Goal: Task Accomplishment & Management: Complete application form

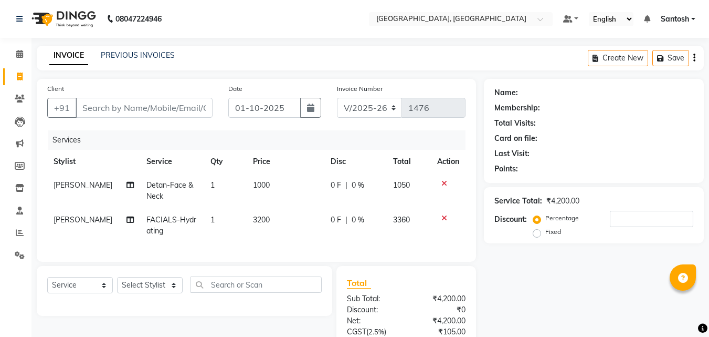
select select "5506"
select select "service"
click at [171, 111] on input "Client" at bounding box center [144, 108] width 137 height 20
click at [148, 293] on select "Select Stylist Manager [PERSON_NAME] [PERSON_NAME] [PERSON_NAME] [PERSON_NAME]" at bounding box center [150, 285] width 66 height 16
click at [242, 259] on div "Client +91 Date [DATE] Invoice Number V/2025 V/[PHONE_NUMBER] Services Stylist …" at bounding box center [257, 170] width 440 height 183
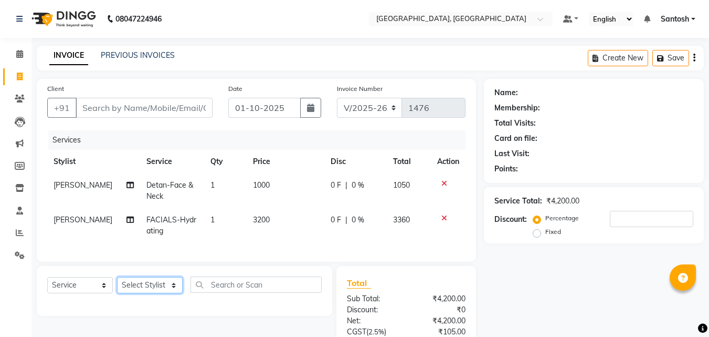
click at [156, 293] on select "Select Stylist Manager [PERSON_NAME] [PERSON_NAME] [PERSON_NAME] [PERSON_NAME]" at bounding box center [150, 285] width 66 height 16
select select "87670"
click at [117, 285] on select "Select Stylist Manager [PERSON_NAME] [PERSON_NAME] [PERSON_NAME] [PERSON_NAME]" at bounding box center [150, 285] width 66 height 16
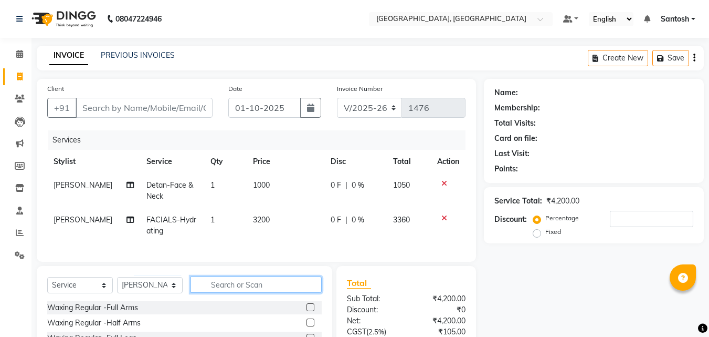
click at [210, 291] on input "text" at bounding box center [256, 284] width 131 height 16
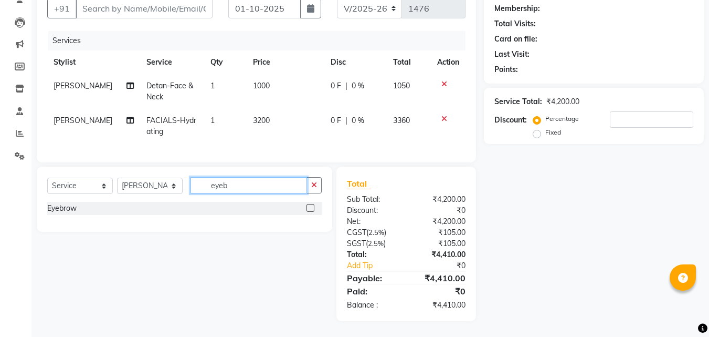
scroll to position [105, 0]
type input "eyeb"
click at [58, 213] on div "Eyebrow" at bounding box center [61, 208] width 29 height 11
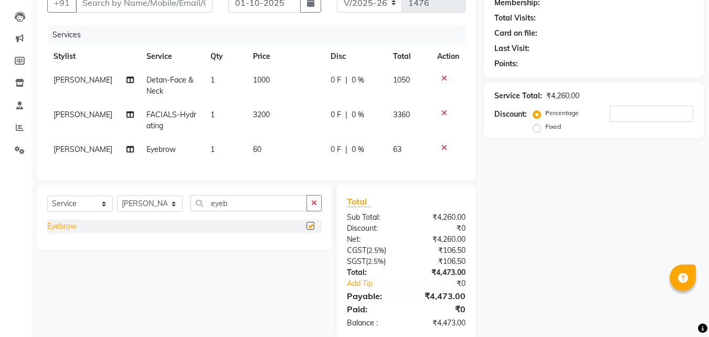
checkbox input "false"
click at [170, 212] on select "Select Stylist Manager [PERSON_NAME] [PERSON_NAME] [PERSON_NAME] [PERSON_NAME]" at bounding box center [150, 203] width 66 height 16
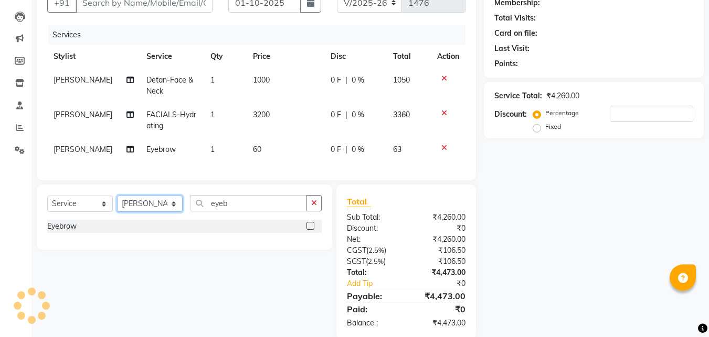
select select "90755"
click at [117, 203] on select "Select Stylist Manager [PERSON_NAME] [PERSON_NAME] [PERSON_NAME] [PERSON_NAME]" at bounding box center [150, 203] width 66 height 16
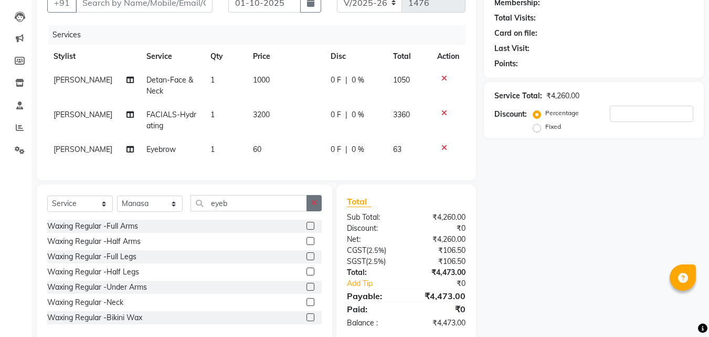
click at [318, 211] on button "button" at bounding box center [314, 203] width 15 height 16
click at [245, 211] on input "text" at bounding box center [256, 203] width 131 height 16
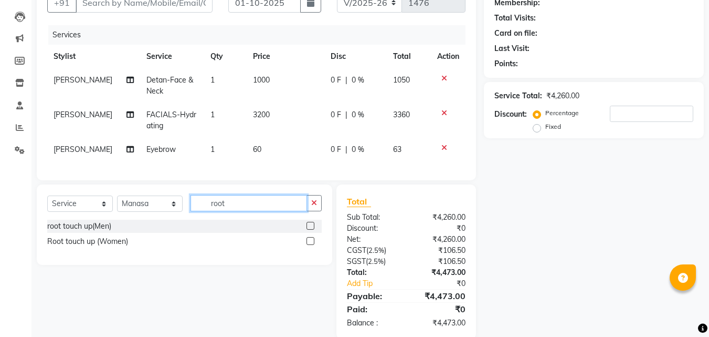
type input "root"
click at [309, 229] on label at bounding box center [311, 226] width 8 height 8
click at [309, 229] on input "checkbox" at bounding box center [310, 226] width 7 height 7
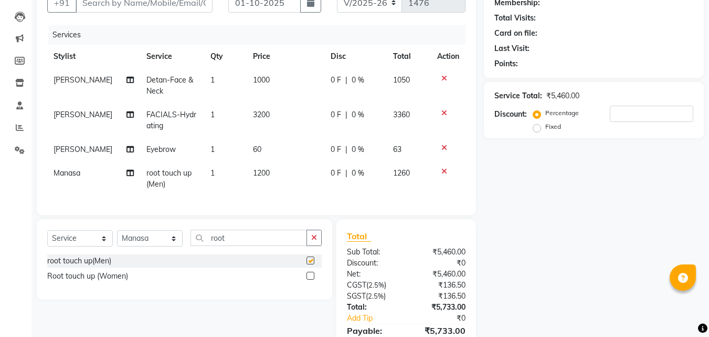
checkbox input "false"
click at [445, 170] on icon at bounding box center [445, 171] width 6 height 7
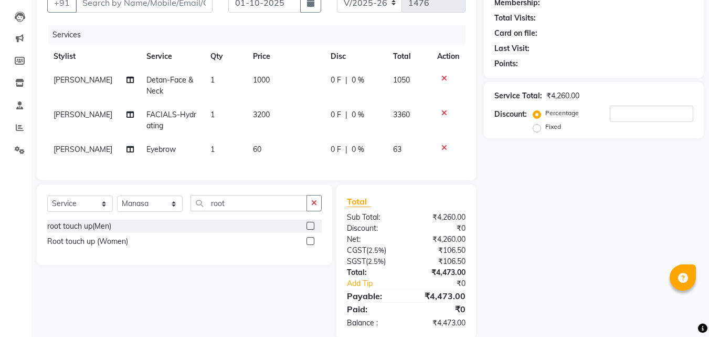
click at [446, 147] on icon at bounding box center [445, 147] width 6 height 7
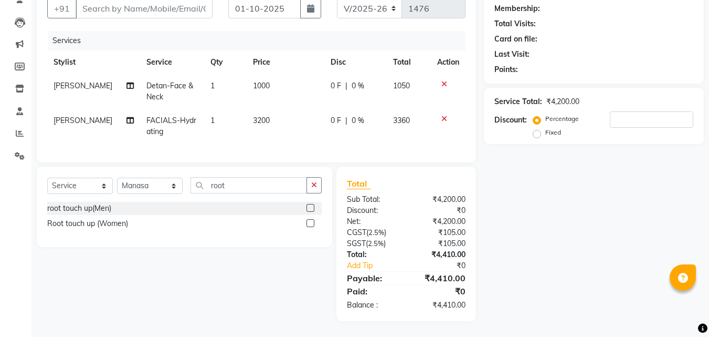
click at [443, 115] on icon at bounding box center [445, 118] width 6 height 7
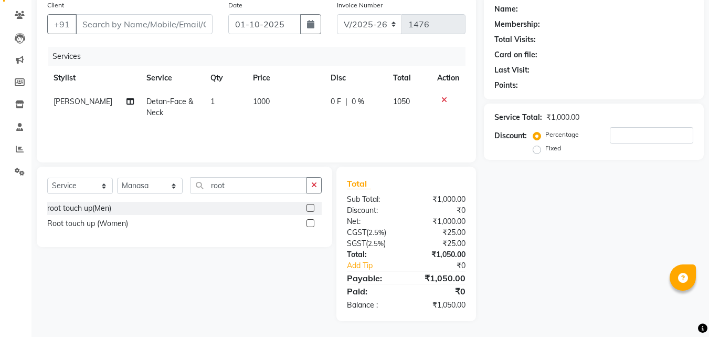
click at [444, 97] on icon at bounding box center [445, 99] width 6 height 7
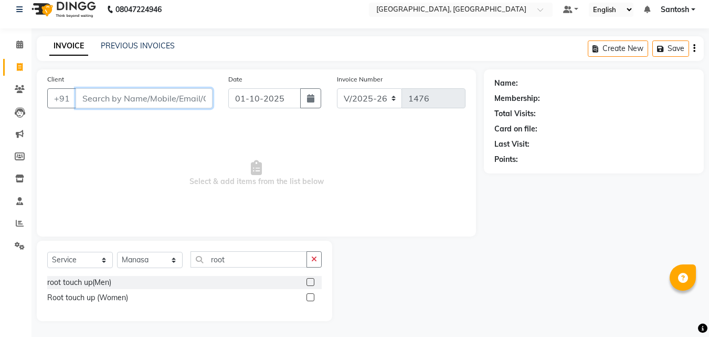
click at [170, 103] on input "Client" at bounding box center [144, 98] width 137 height 20
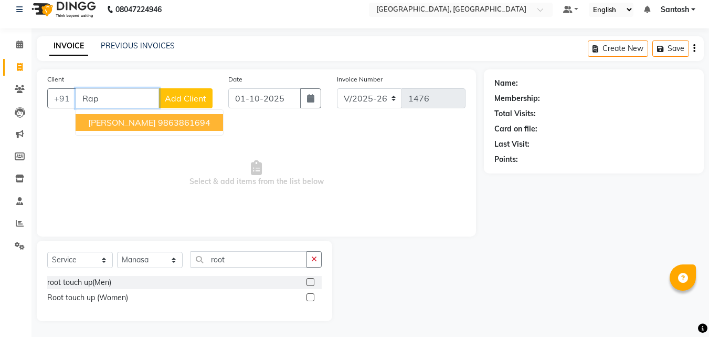
click at [158, 120] on ngb-highlight "9863861694" at bounding box center [184, 122] width 53 height 11
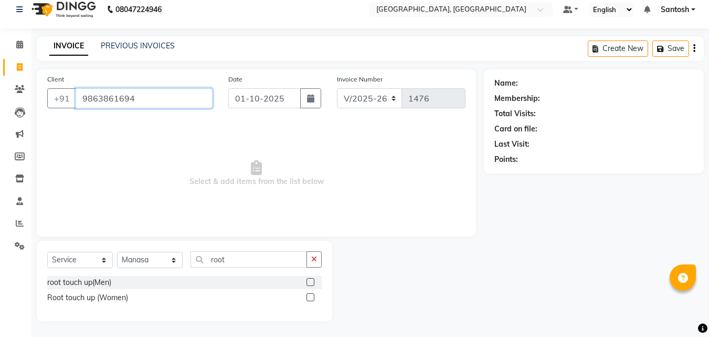
type input "9863861694"
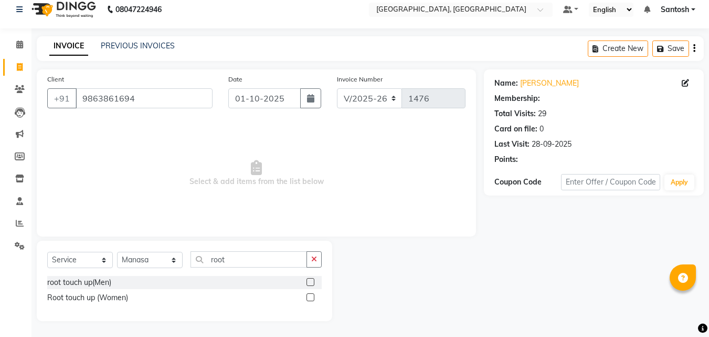
select select "1: Object"
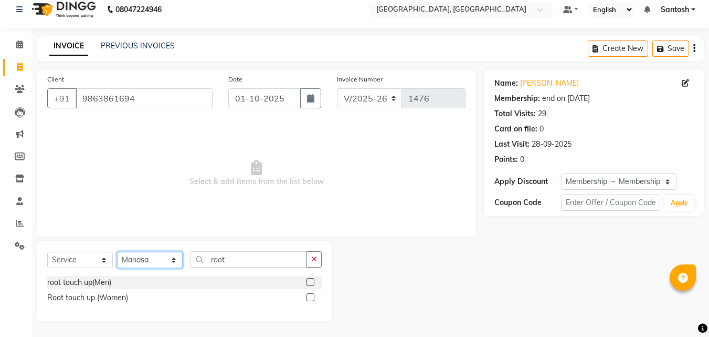
click at [170, 259] on select "Select Stylist Manager [PERSON_NAME] [PERSON_NAME] [PERSON_NAME] [PERSON_NAME]" at bounding box center [150, 260] width 66 height 16
select select "50205"
click at [117, 252] on select "Select Stylist Manager [PERSON_NAME] [PERSON_NAME] [PERSON_NAME] [PERSON_NAME]" at bounding box center [150, 260] width 66 height 16
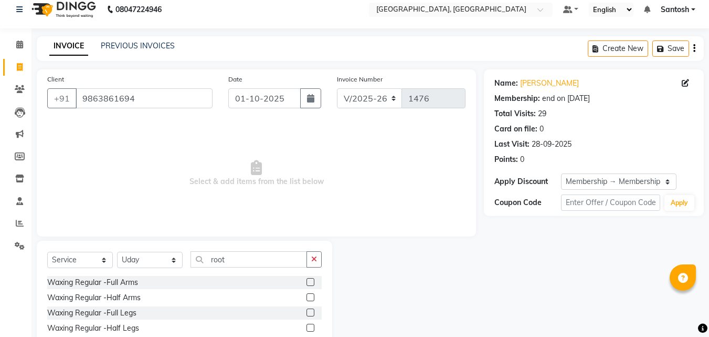
drag, startPoint x: 314, startPoint y: 260, endPoint x: 228, endPoint y: 244, distance: 87.7
click at [306, 261] on div "root" at bounding box center [256, 259] width 131 height 16
drag, startPoint x: 228, startPoint y: 244, endPoint x: 228, endPoint y: 249, distance: 5.8
click at [228, 247] on div "Select Service Product Membership Package Voucher Prepaid Gift Card Select Styl…" at bounding box center [185, 318] width 296 height 155
click at [315, 260] on icon "button" at bounding box center [314, 258] width 6 height 7
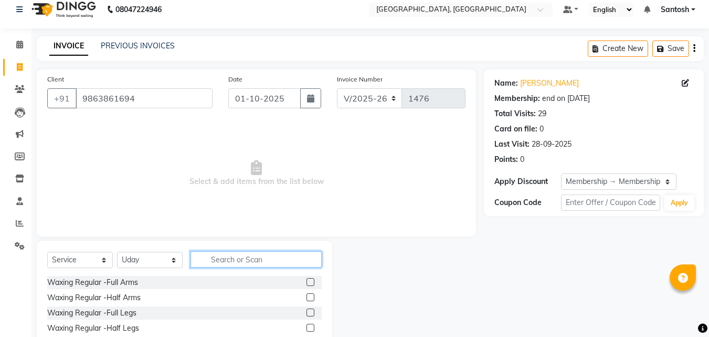
click at [279, 265] on input "text" at bounding box center [256, 259] width 131 height 16
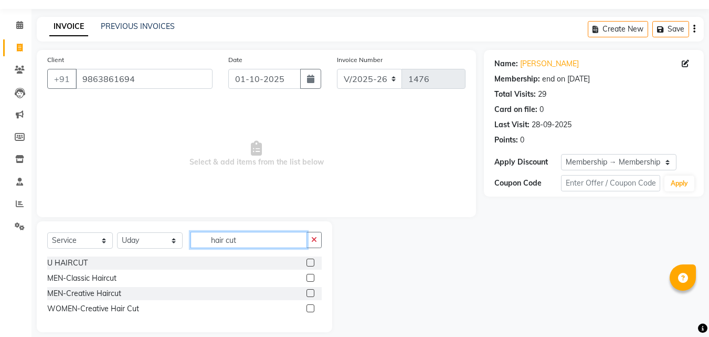
scroll to position [40, 0]
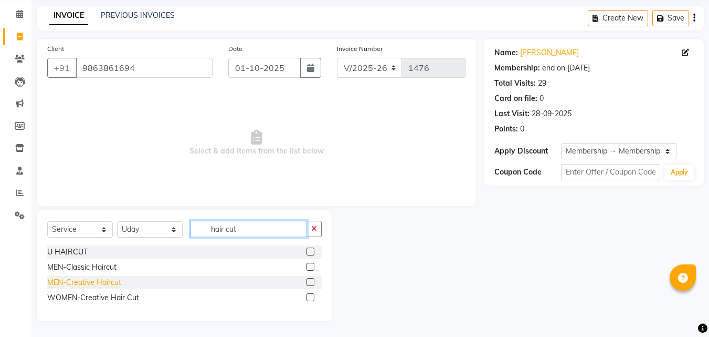
type input "hair cut"
click at [114, 281] on div "MEN-Creative Haircut" at bounding box center [84, 282] width 74 height 11
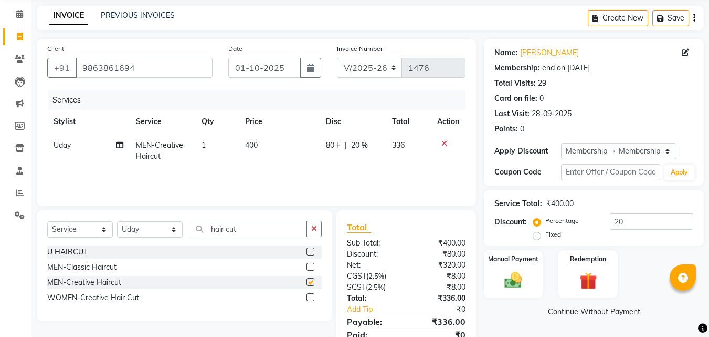
checkbox input "false"
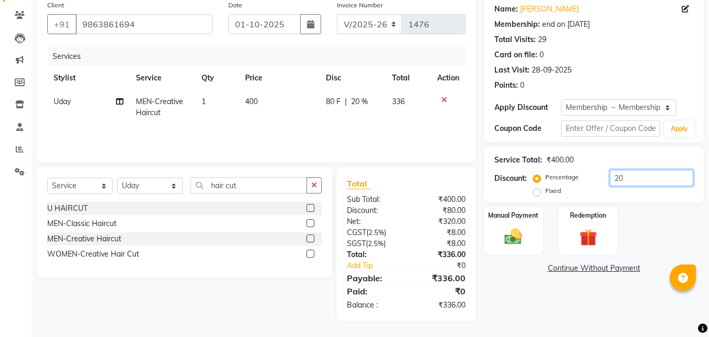
click at [629, 175] on input "20" at bounding box center [651, 178] width 83 height 16
type input "2"
type input "1"
type input "20"
click at [569, 310] on div "Name: [PERSON_NAME] Membership: end on [DATE] Total Visits: 29 Card on file: 0 …" at bounding box center [598, 158] width 228 height 326
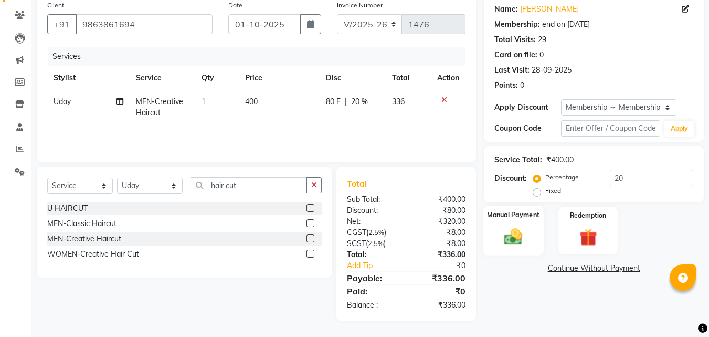
click at [522, 243] on img at bounding box center [513, 236] width 29 height 21
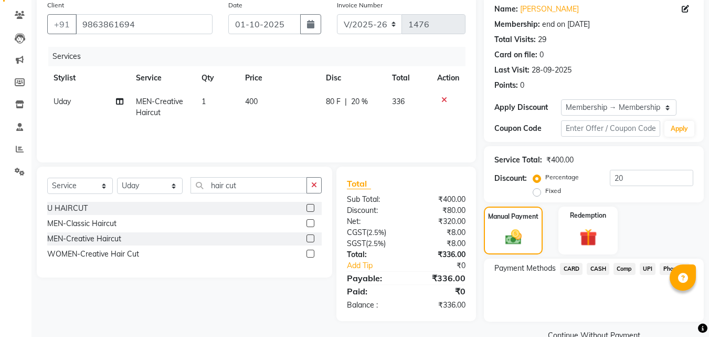
click at [646, 268] on span "UPI" at bounding box center [648, 269] width 16 height 12
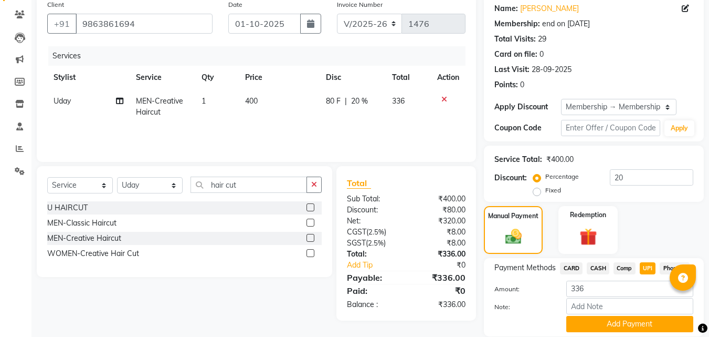
scroll to position [121, 0]
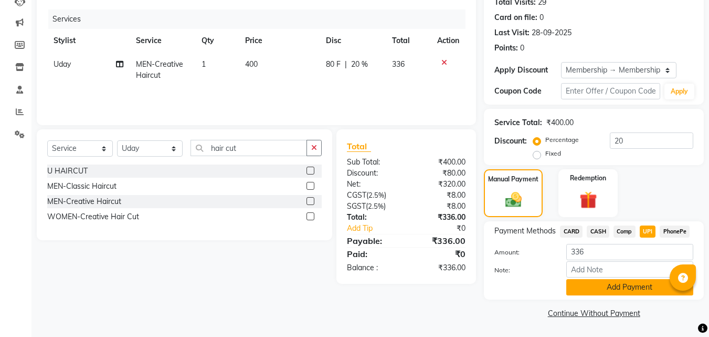
click at [630, 289] on button "Add Payment" at bounding box center [630, 287] width 127 height 16
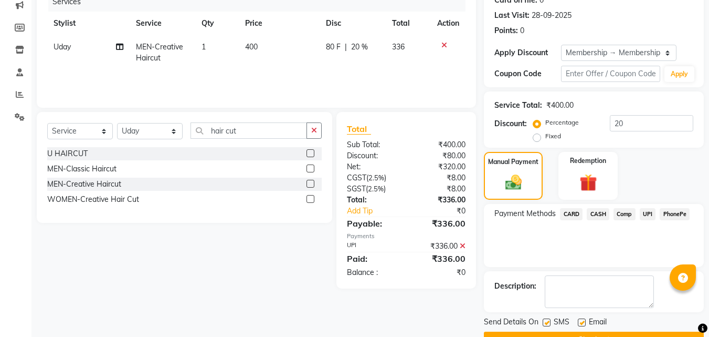
scroll to position [165, 0]
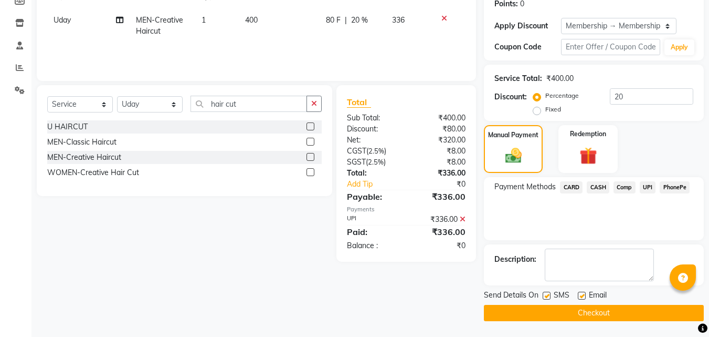
click at [552, 311] on button "Checkout" at bounding box center [594, 313] width 220 height 16
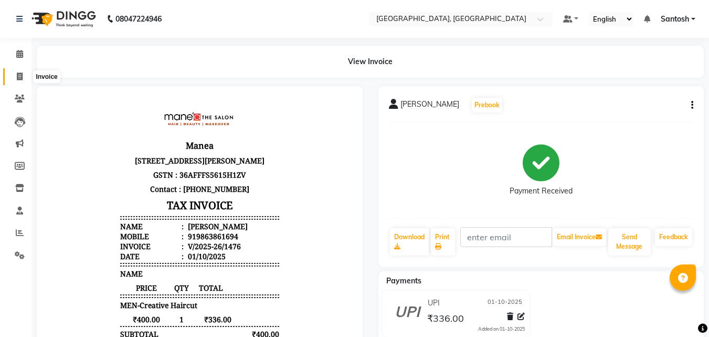
drag, startPoint x: 22, startPoint y: 76, endPoint x: 54, endPoint y: 78, distance: 32.6
click at [22, 76] on icon at bounding box center [20, 76] width 6 height 8
select select "service"
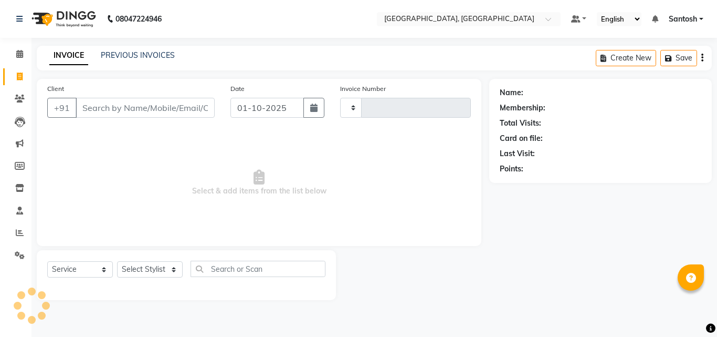
type input "1477"
select select "5506"
click at [189, 107] on input "Client" at bounding box center [145, 108] width 139 height 20
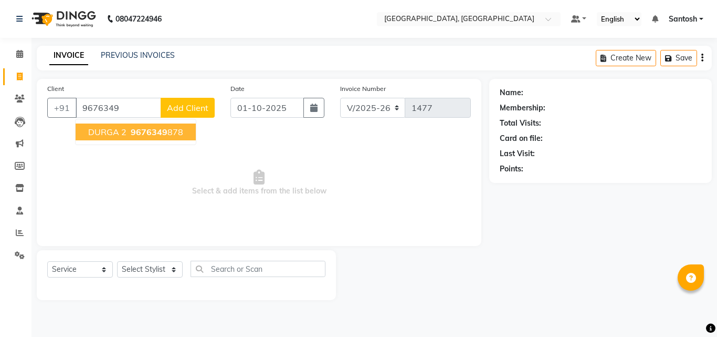
drag, startPoint x: 156, startPoint y: 131, endPoint x: 151, endPoint y: 137, distance: 8.5
click at [155, 133] on span "9676349" at bounding box center [149, 132] width 37 height 11
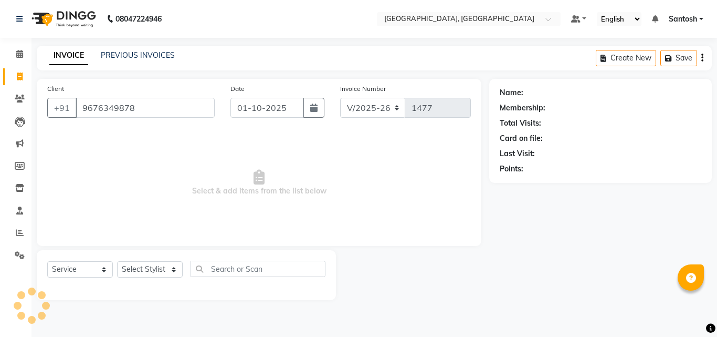
type input "9676349878"
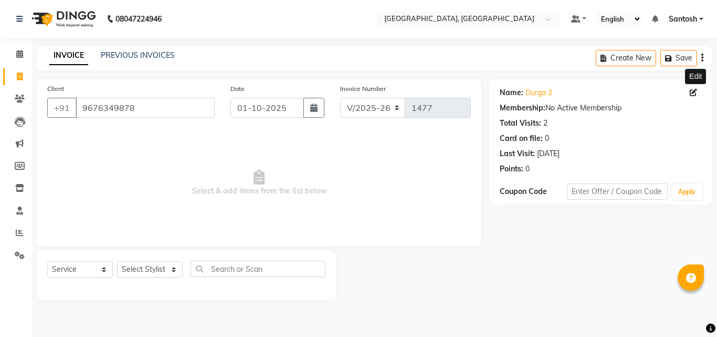
click at [694, 93] on icon at bounding box center [693, 92] width 7 height 7
select select "[DEMOGRAPHIC_DATA]"
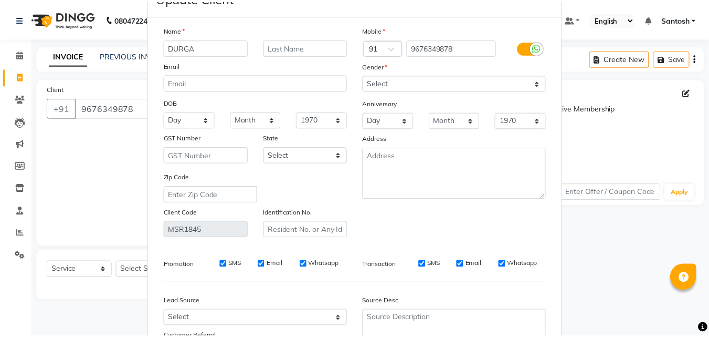
scroll to position [105, 0]
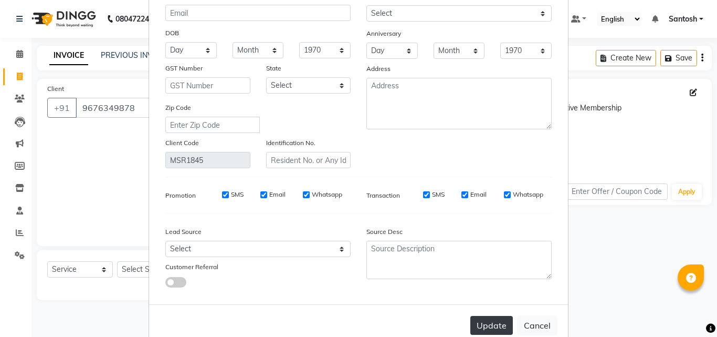
type input "DURGA"
click at [487, 330] on button "Update" at bounding box center [492, 325] width 43 height 19
select select
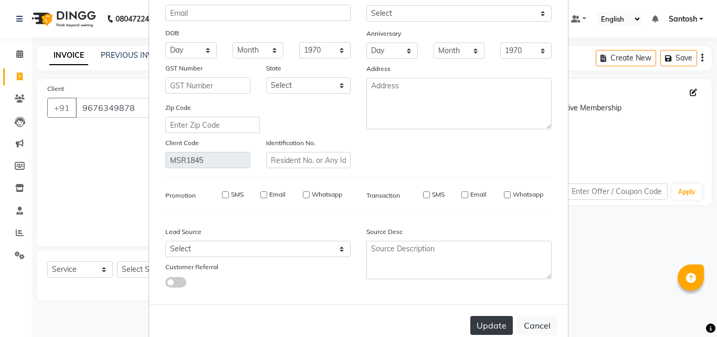
select select
checkbox input "false"
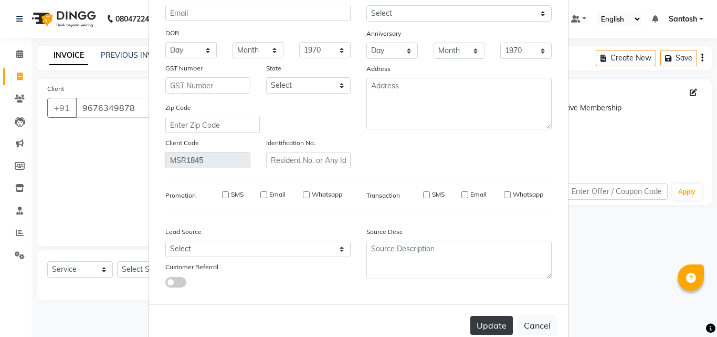
checkbox input "false"
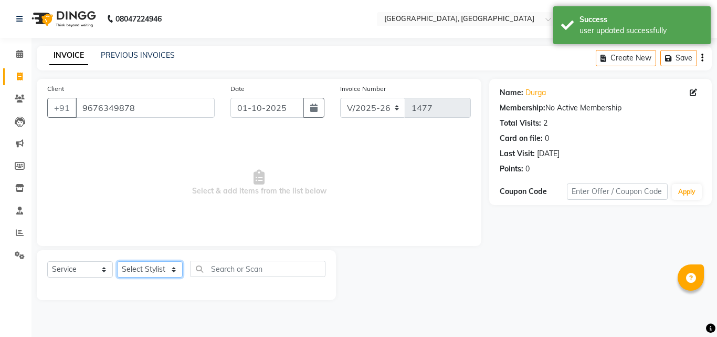
click at [134, 272] on select "Select Stylist Manager [PERSON_NAME] [PERSON_NAME] [PERSON_NAME] [PERSON_NAME]" at bounding box center [150, 269] width 66 height 16
select select "87670"
click at [117, 261] on select "Select Stylist Manager [PERSON_NAME] [PERSON_NAME] [PERSON_NAME] [PERSON_NAME]" at bounding box center [150, 269] width 66 height 16
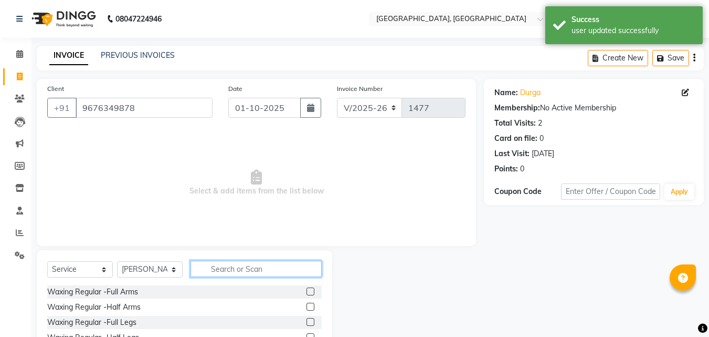
click at [253, 272] on input "text" at bounding box center [256, 268] width 131 height 16
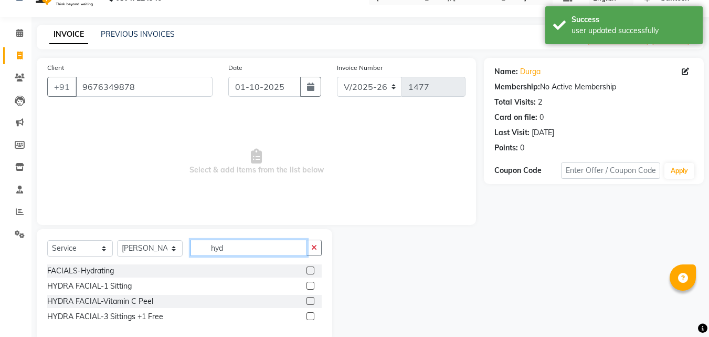
scroll to position [40, 0]
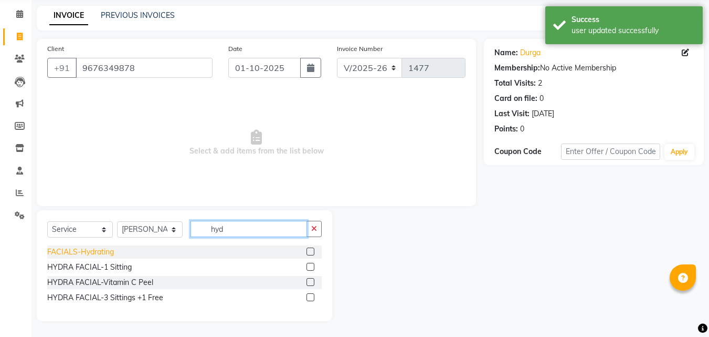
type input "hyd"
click at [100, 250] on div "FACIALS-Hydrating" at bounding box center [80, 251] width 67 height 11
checkbox input "false"
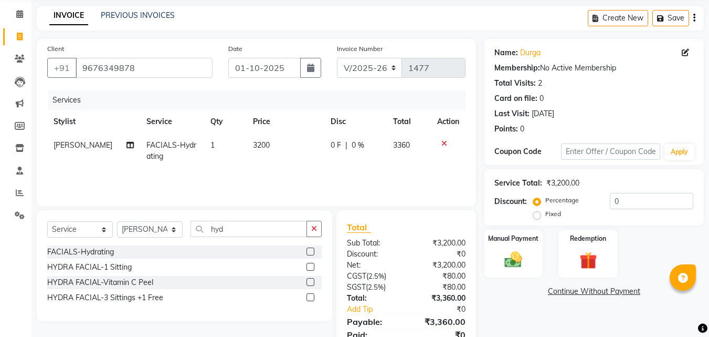
drag, startPoint x: 315, startPoint y: 229, endPoint x: 225, endPoint y: 232, distance: 89.8
click at [310, 230] on button "button" at bounding box center [314, 229] width 15 height 16
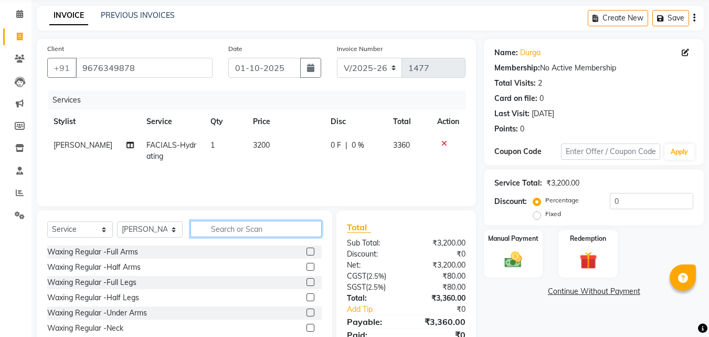
click at [225, 232] on input "text" at bounding box center [256, 229] width 131 height 16
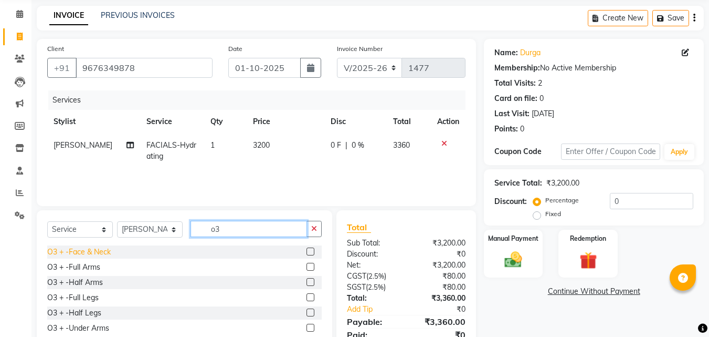
type input "o3"
click at [99, 250] on div "O3 + -Face & Neck" at bounding box center [79, 251] width 64 height 11
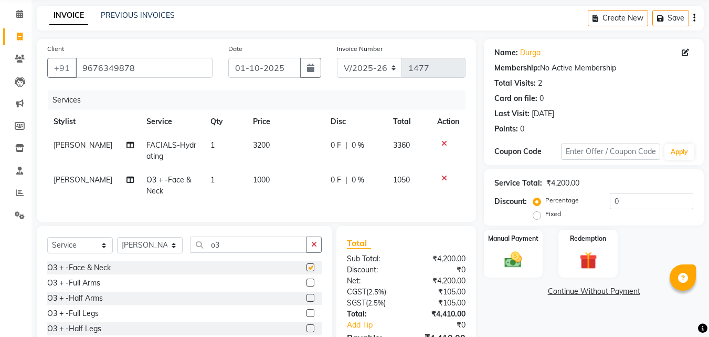
checkbox input "false"
click at [316, 253] on button "button" at bounding box center [314, 244] width 15 height 16
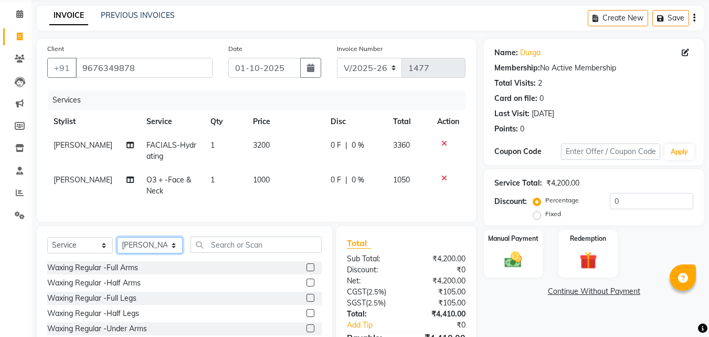
click at [163, 253] on select "Select Stylist Manager [PERSON_NAME] [PERSON_NAME] [PERSON_NAME] [PERSON_NAME]" at bounding box center [150, 245] width 66 height 16
click at [239, 253] on input "text" at bounding box center [256, 244] width 131 height 16
type input "t"
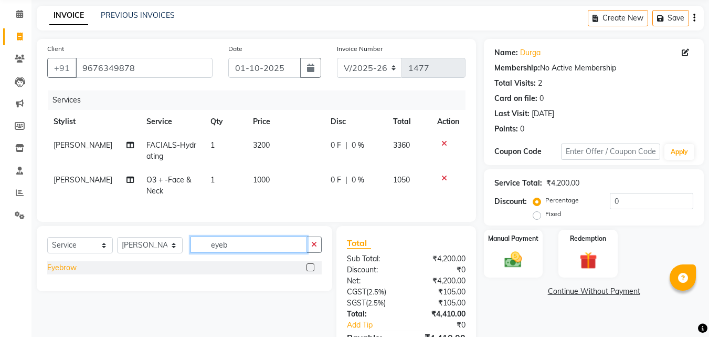
type input "eyeb"
click at [66, 273] on div "Eyebrow" at bounding box center [61, 267] width 29 height 11
checkbox input "false"
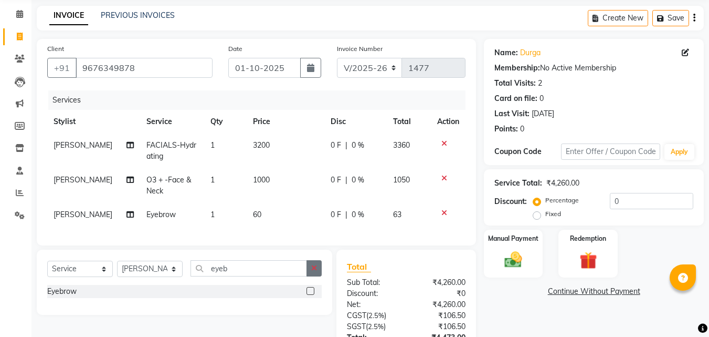
click at [314, 272] on icon "button" at bounding box center [314, 267] width 6 height 7
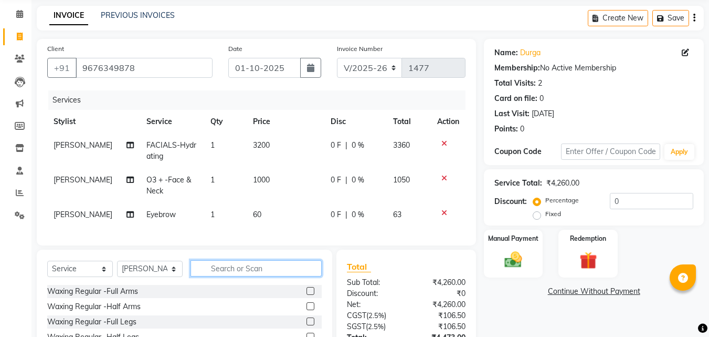
click at [265, 276] on input "text" at bounding box center [256, 268] width 131 height 16
click at [174, 277] on select "Select Stylist Manager [PERSON_NAME] [PERSON_NAME] [PERSON_NAME] [PERSON_NAME]" at bounding box center [150, 268] width 66 height 16
select select "90755"
click at [117, 268] on select "Select Stylist Manager [PERSON_NAME] [PERSON_NAME] [PERSON_NAME] [PERSON_NAME]" at bounding box center [150, 268] width 66 height 16
click at [241, 276] on input "text" at bounding box center [256, 268] width 131 height 16
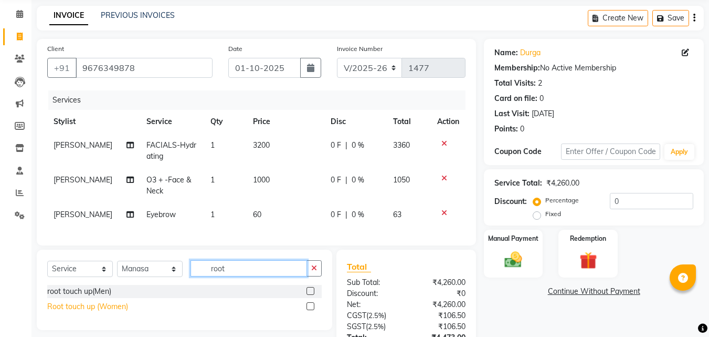
type input "root"
click at [93, 312] on div "Root touch up (Women)" at bounding box center [87, 306] width 81 height 11
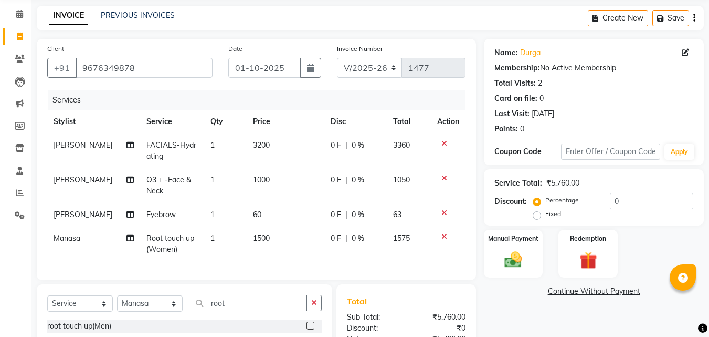
checkbox input "false"
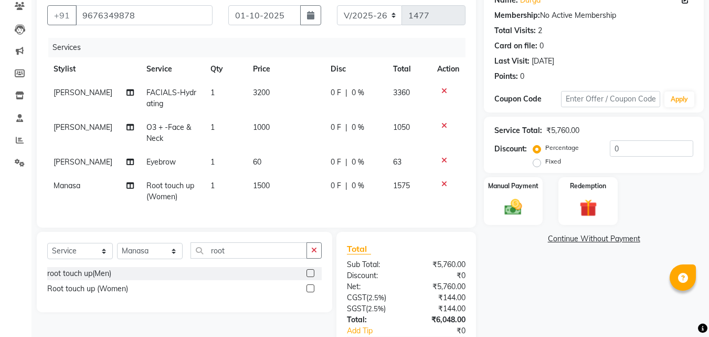
click at [255, 189] on span "1500" at bounding box center [261, 185] width 17 height 9
select select "90755"
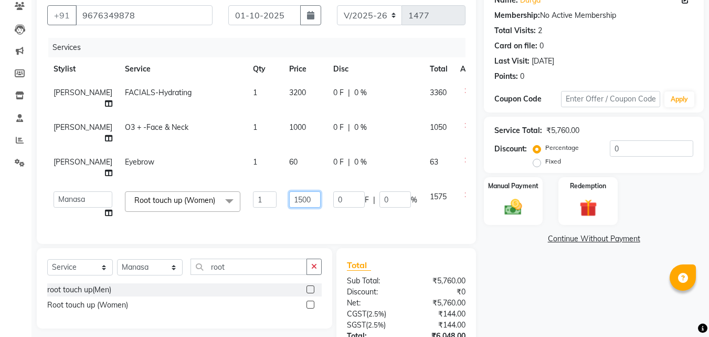
click at [289, 200] on input "1500" at bounding box center [305, 199] width 32 height 16
type input "1800"
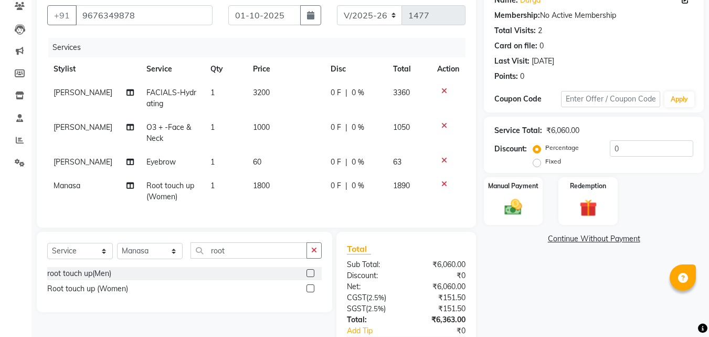
click at [603, 300] on div "Name: Durga Membership: No Active Membership Total Visits: 2 Card on file: 0 La…" at bounding box center [598, 186] width 228 height 400
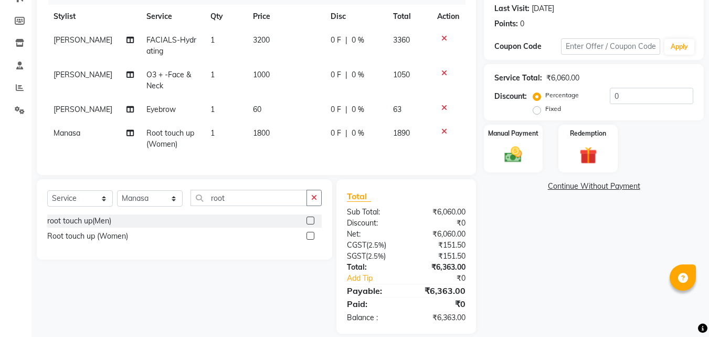
click at [445, 109] on icon at bounding box center [445, 107] width 6 height 7
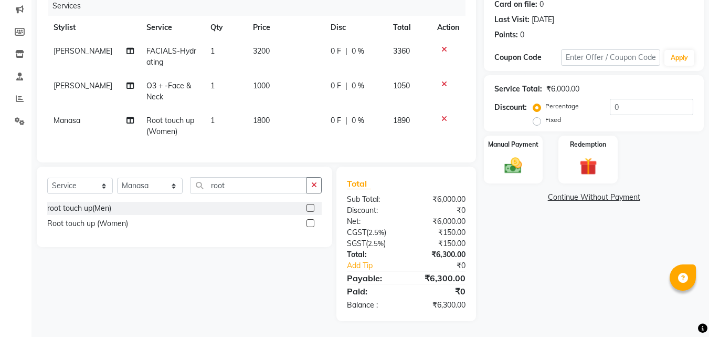
click at [527, 302] on div "Name: Durga Membership: No Active Membership Total Visits: 2 Card on file: 0 La…" at bounding box center [598, 133] width 228 height 376
click at [614, 103] on input "0" at bounding box center [651, 107] width 83 height 16
type input "0"
click at [568, 304] on div "Name: Durga Membership: No Active Membership Total Visits: 2 Card on file: 0 La…" at bounding box center [598, 133] width 228 height 376
click at [520, 162] on img at bounding box center [513, 165] width 29 height 21
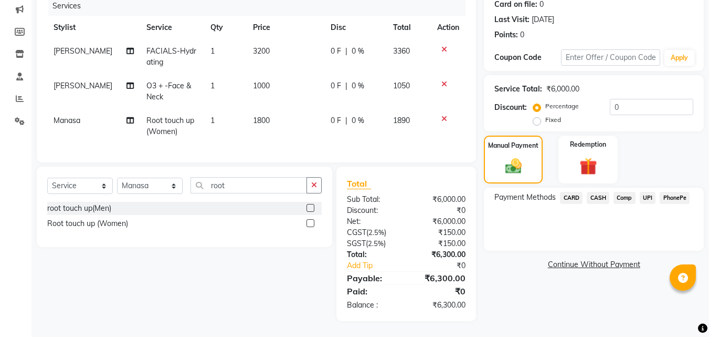
click at [646, 192] on span "UPI" at bounding box center [648, 198] width 16 height 12
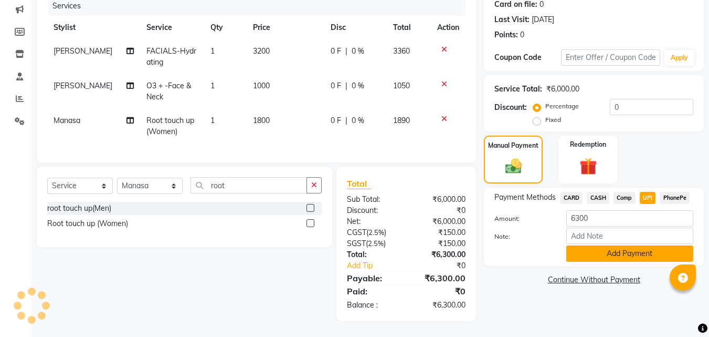
click at [601, 245] on button "Add Payment" at bounding box center [630, 253] width 127 height 16
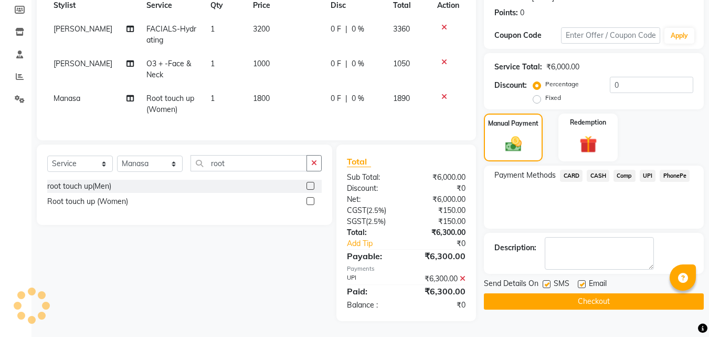
scroll to position [164, 0]
click at [558, 295] on button "Checkout" at bounding box center [594, 301] width 220 height 16
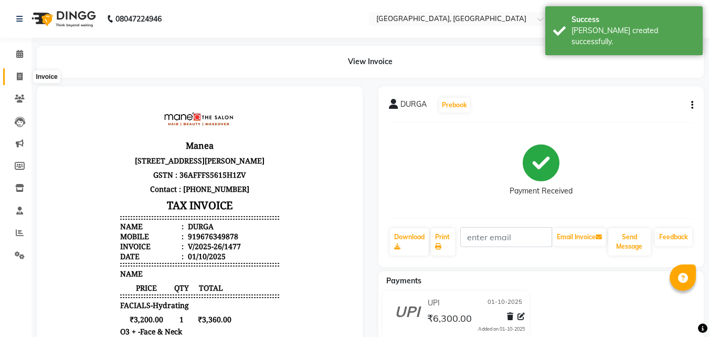
click at [15, 75] on span at bounding box center [20, 77] width 18 height 12
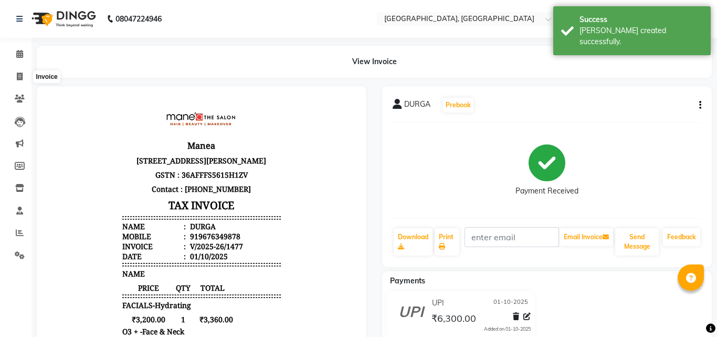
select select "5506"
select select "service"
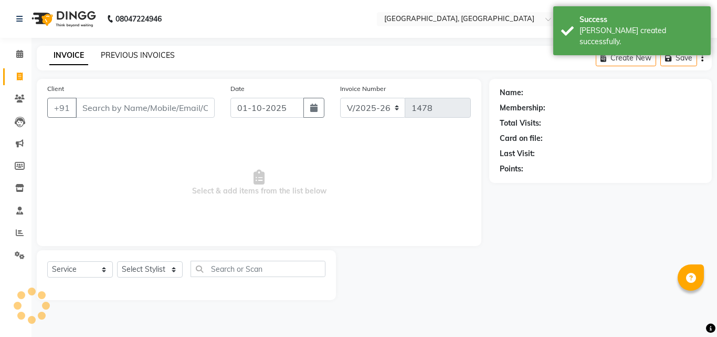
click at [155, 56] on link "PREVIOUS INVOICES" at bounding box center [138, 54] width 74 height 9
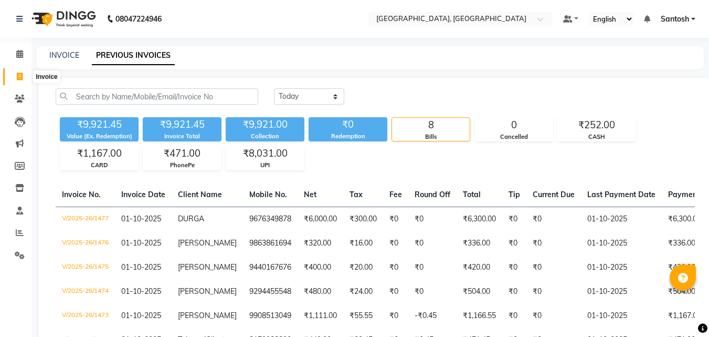
click at [22, 78] on icon at bounding box center [20, 76] width 6 height 8
select select "service"
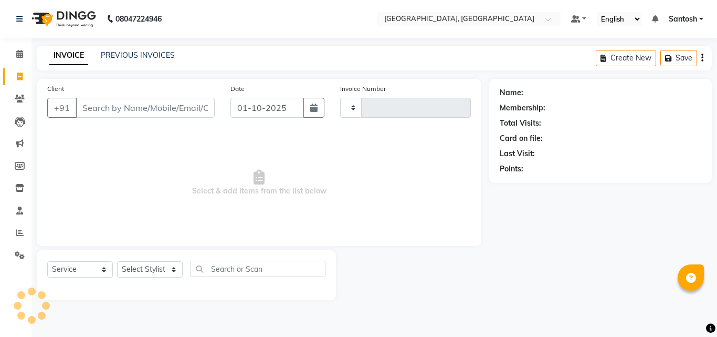
type input "1478"
select select "5506"
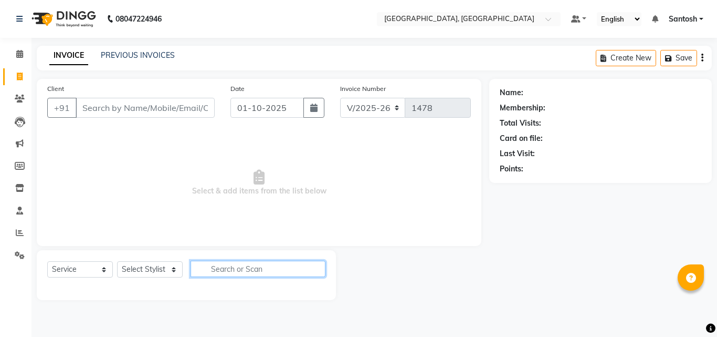
click at [215, 273] on input "text" at bounding box center [258, 268] width 135 height 16
type input "1111"
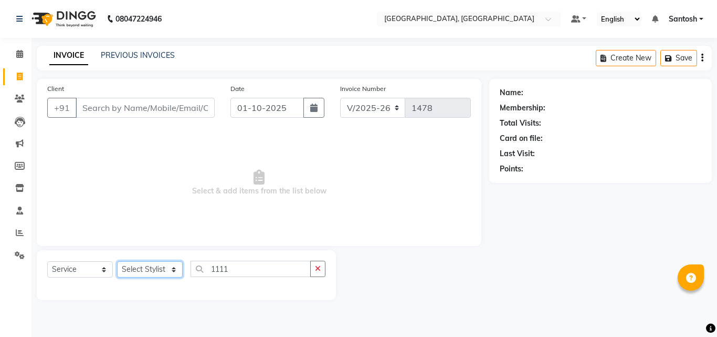
click at [156, 274] on select "Select Stylist Manager [PERSON_NAME] [PERSON_NAME] [PERSON_NAME] [PERSON_NAME]" at bounding box center [150, 269] width 66 height 16
select select "50205"
click at [117, 261] on select "Select Stylist Manager [PERSON_NAME] [PERSON_NAME] [PERSON_NAME] [PERSON_NAME]" at bounding box center [150, 269] width 66 height 16
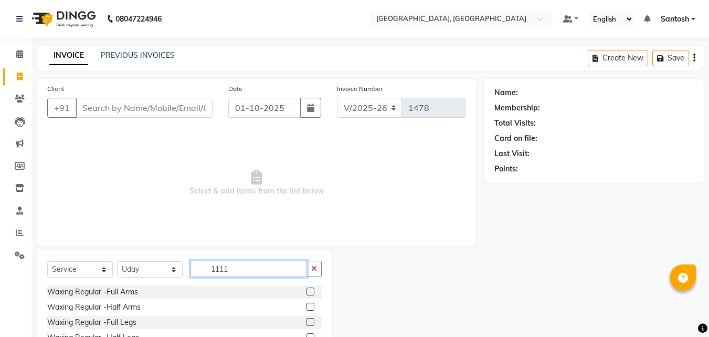
click at [255, 260] on input "1111" at bounding box center [249, 268] width 117 height 16
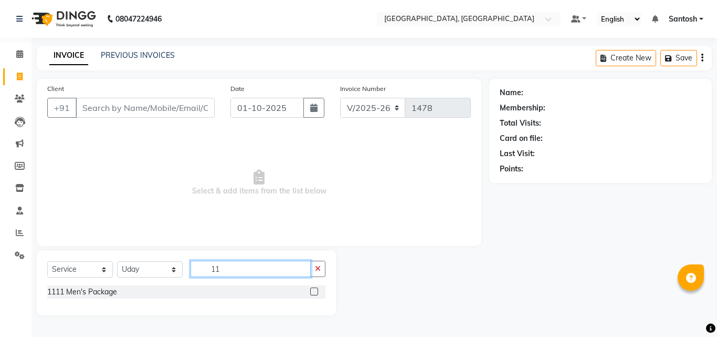
type input "1"
type input "2"
